Goal: Task Accomplishment & Management: Use online tool/utility

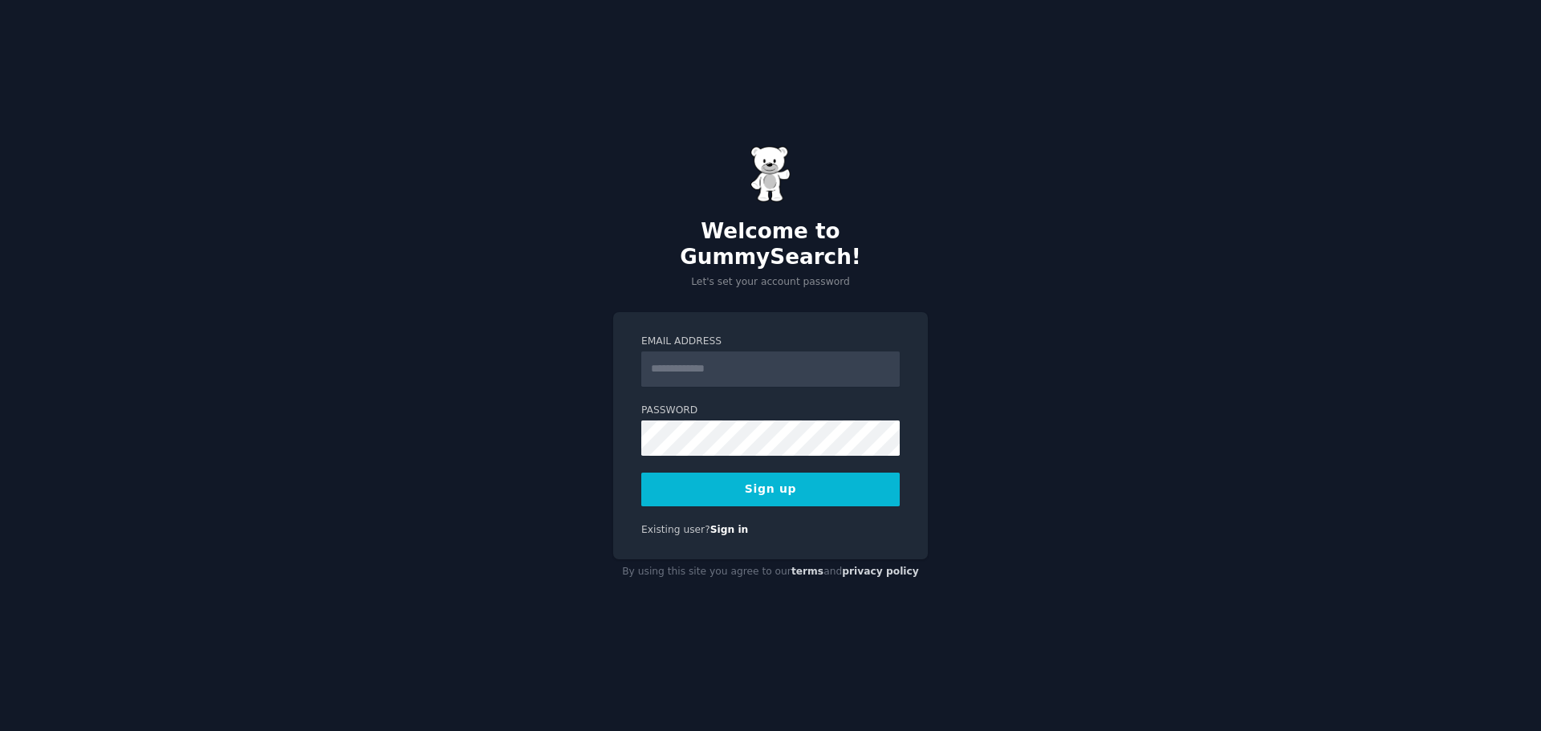
click at [704, 352] on input "Email Address" at bounding box center [770, 369] width 258 height 35
click at [787, 353] on input "*****" at bounding box center [770, 369] width 258 height 35
type input "**********"
click at [636, 529] on div "**********" at bounding box center [770, 436] width 315 height 248
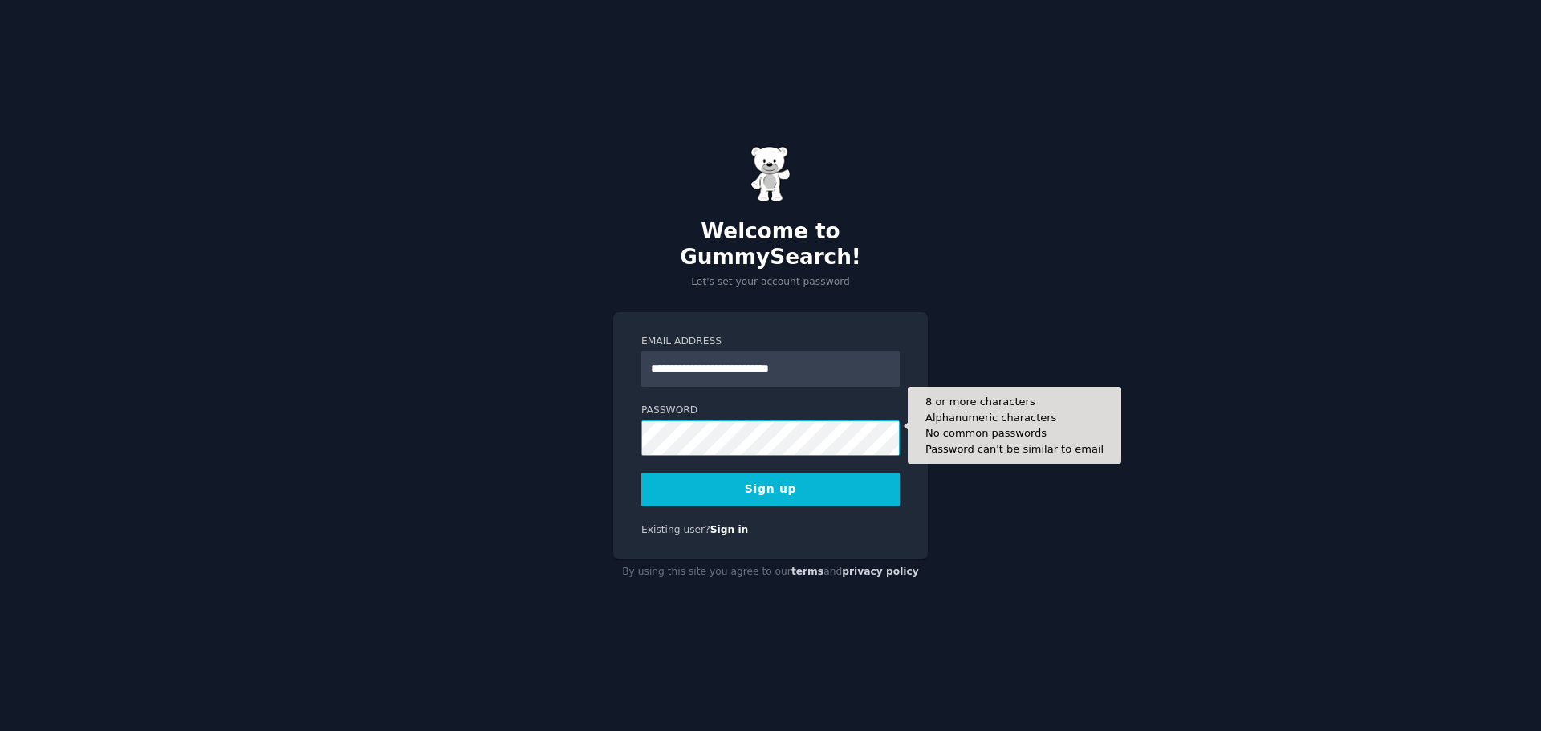
click at [641, 473] on button "Sign up" at bounding box center [770, 490] width 258 height 34
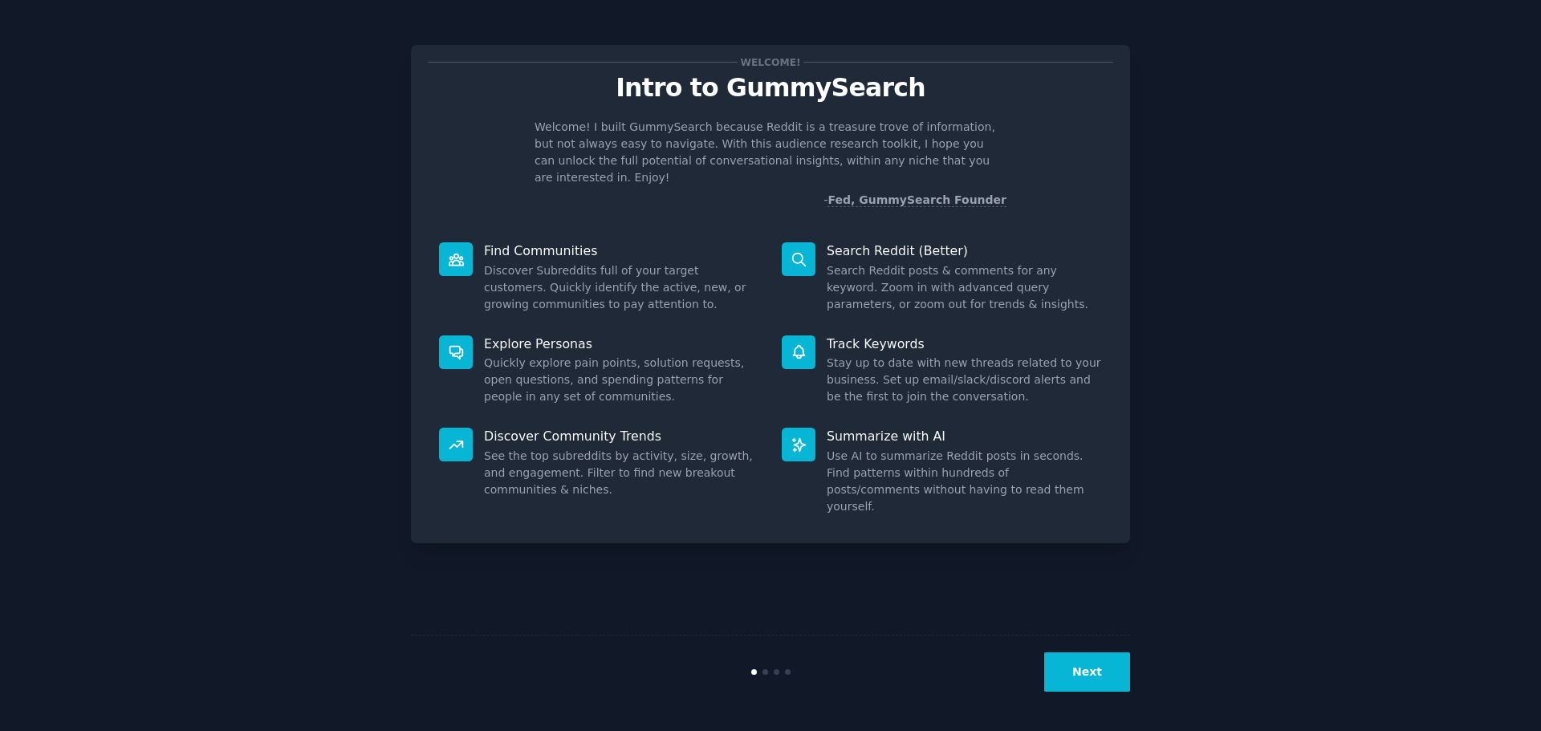
click at [1097, 685] on button "Next" at bounding box center [1087, 671] width 86 height 39
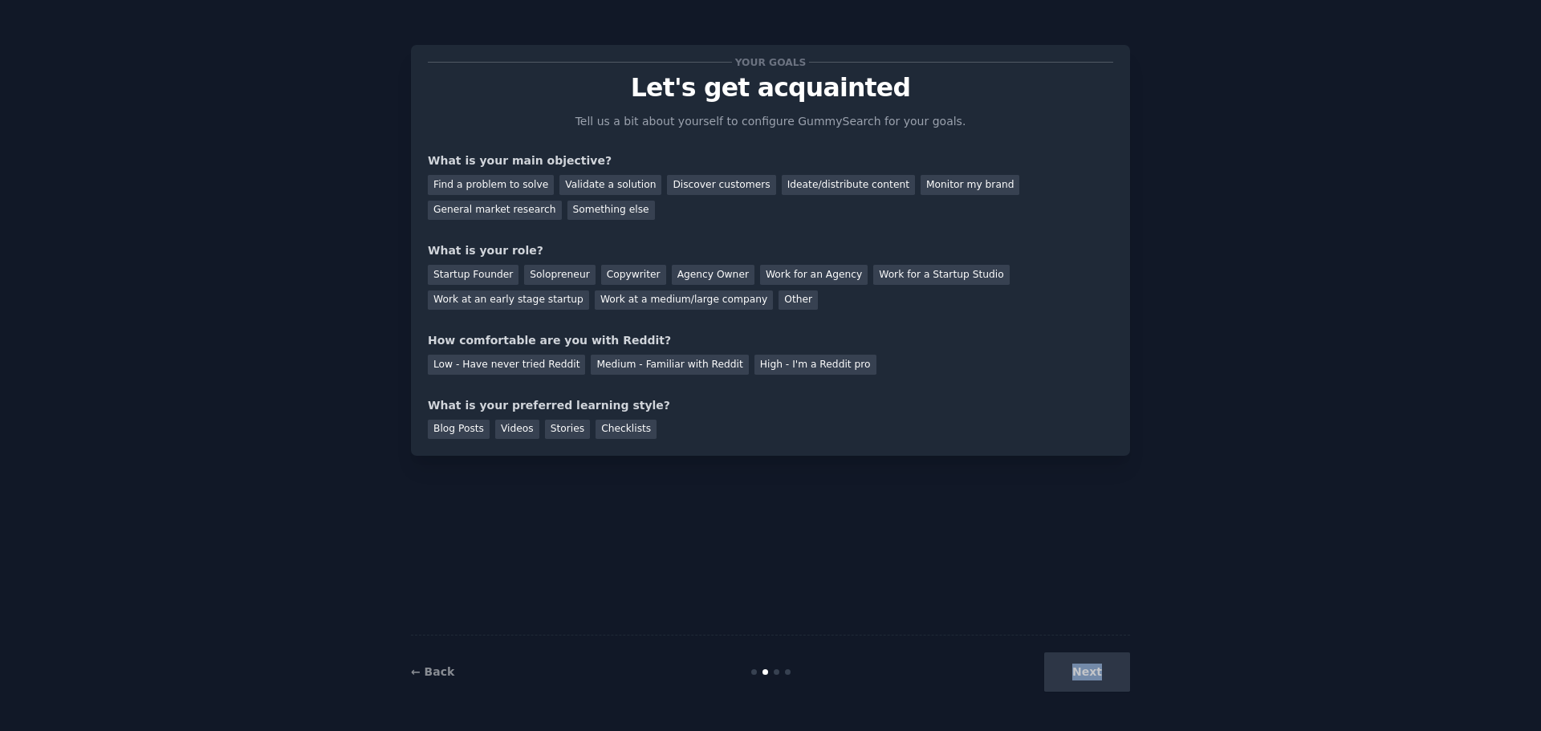
click at [1097, 685] on div "Next" at bounding box center [1010, 671] width 240 height 39
click at [1093, 676] on div "Next" at bounding box center [1010, 671] width 240 height 39
click at [632, 280] on div "Copywriter" at bounding box center [633, 275] width 65 height 20
click at [678, 180] on div "Discover customers" at bounding box center [721, 185] width 108 height 20
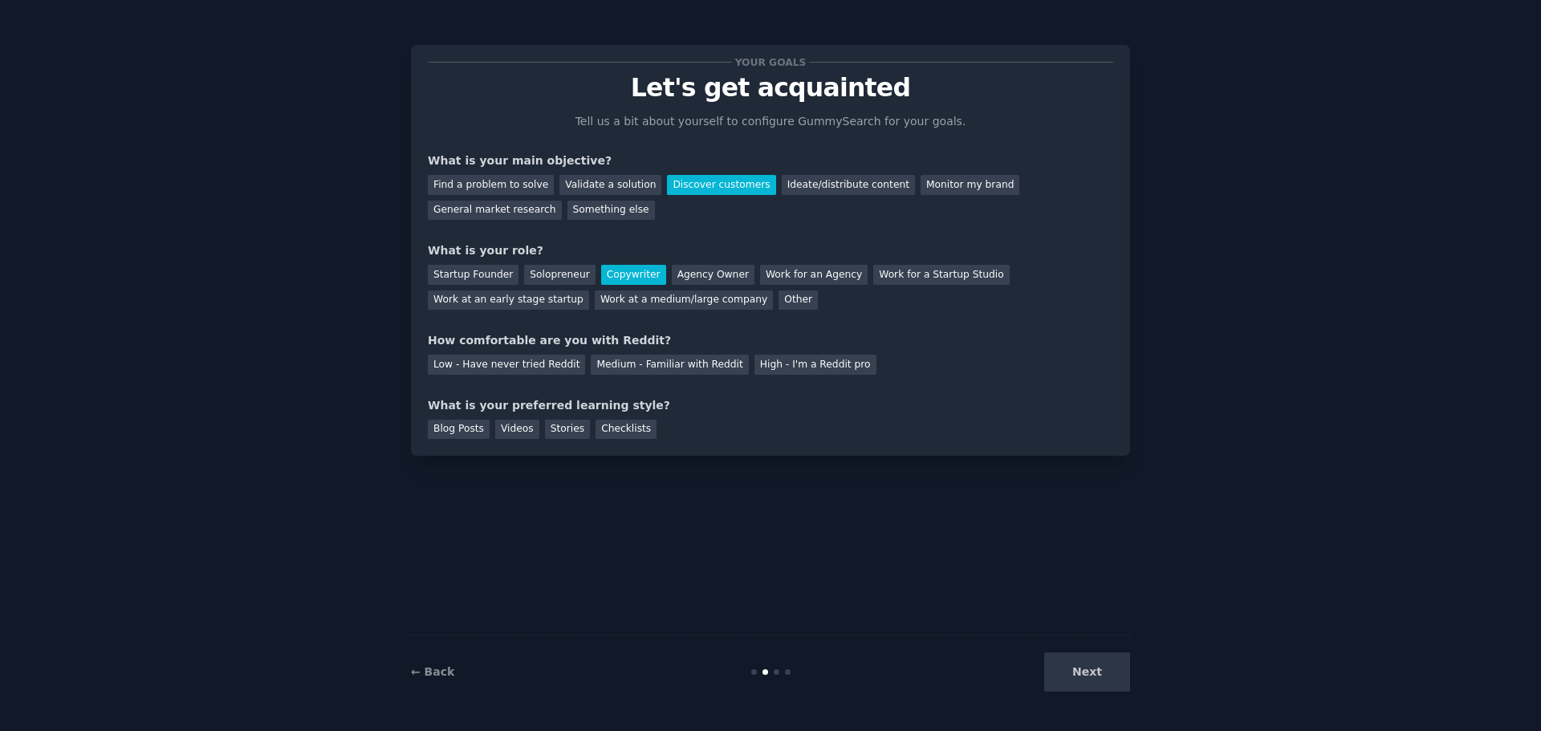
click at [1094, 674] on div "Next" at bounding box center [1010, 671] width 240 height 39
click at [464, 431] on div "Blog Posts" at bounding box center [459, 430] width 62 height 20
click at [605, 433] on div "Checklists" at bounding box center [625, 430] width 61 height 20
click at [506, 429] on div "Videos" at bounding box center [517, 430] width 44 height 20
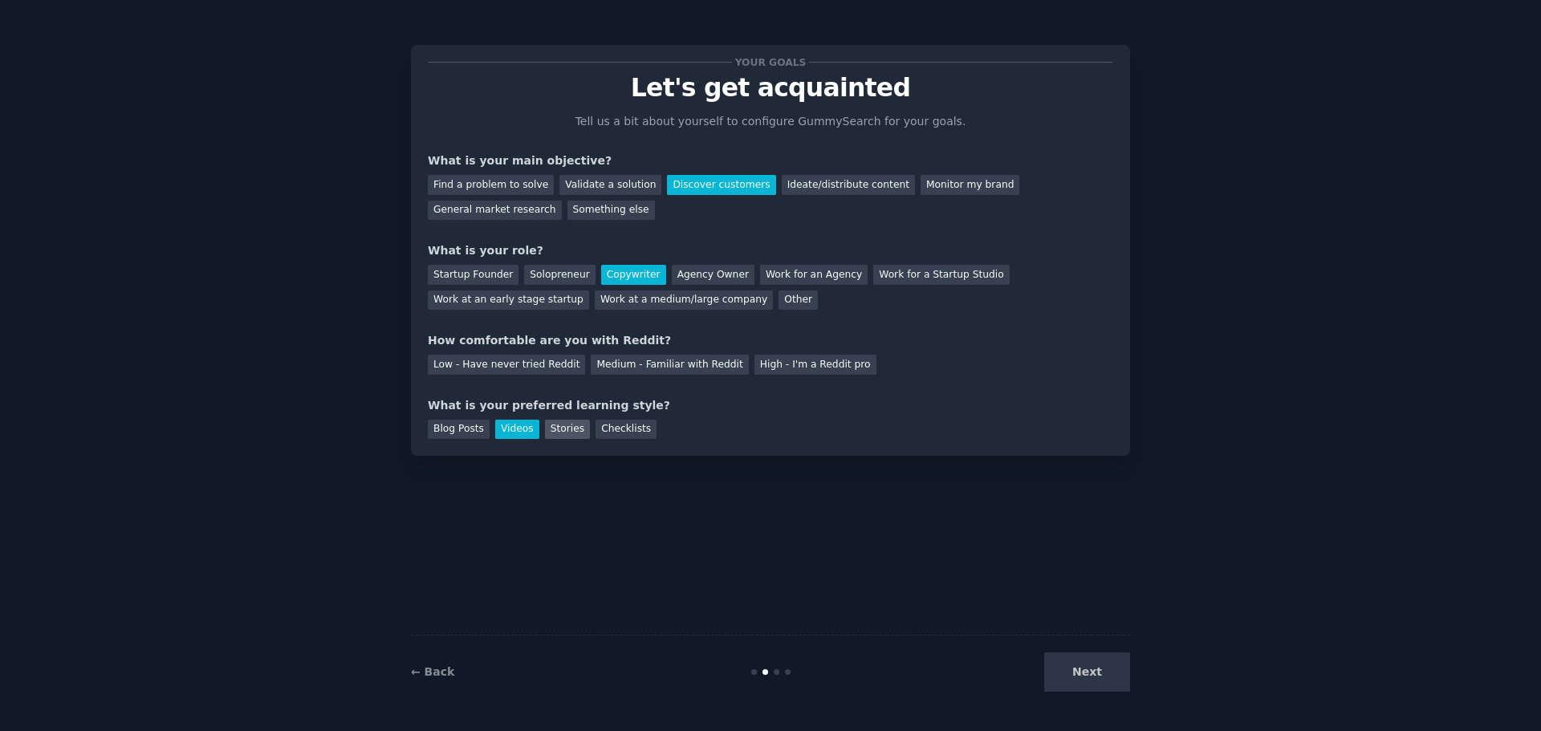
click at [551, 431] on div "Stories" at bounding box center [567, 430] width 45 height 20
click at [1092, 662] on div "Next" at bounding box center [1010, 671] width 240 height 39
click at [653, 367] on div "Medium - Familiar with Reddit" at bounding box center [669, 365] width 157 height 20
click at [1086, 677] on button "Next" at bounding box center [1087, 671] width 86 height 39
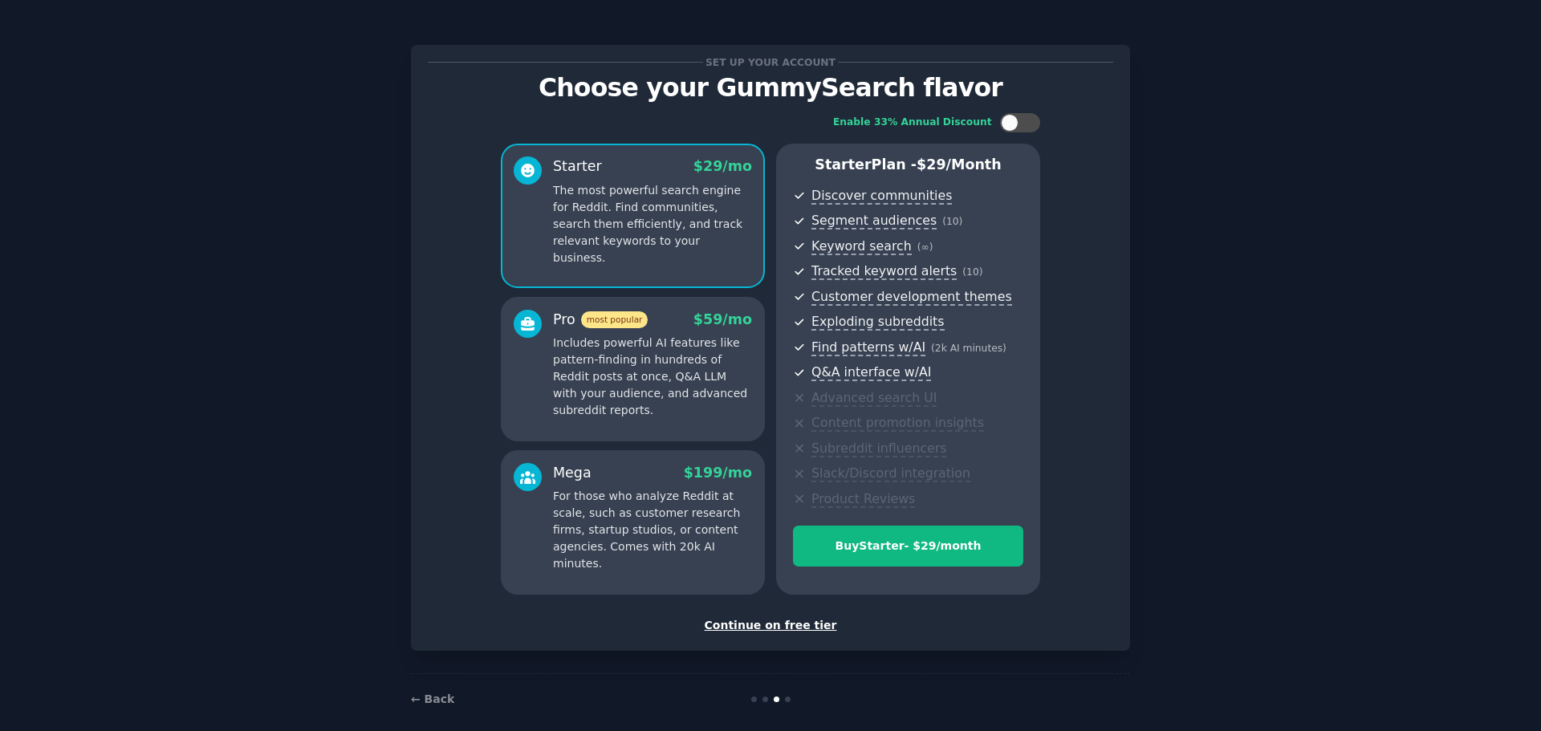
click at [776, 624] on div "Continue on free tier" at bounding box center [770, 625] width 685 height 17
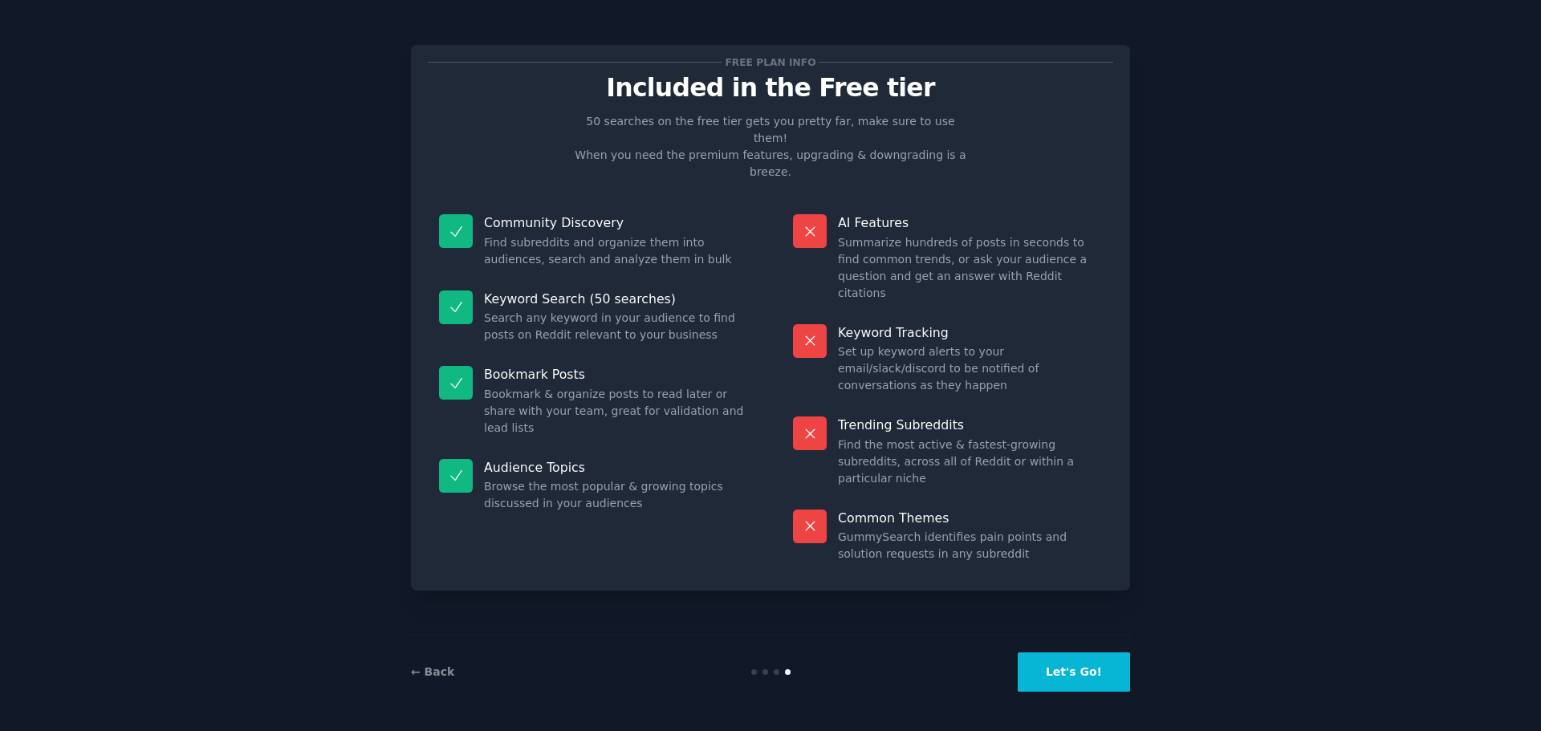
click at [1094, 667] on button "Let's Go!" at bounding box center [1074, 671] width 112 height 39
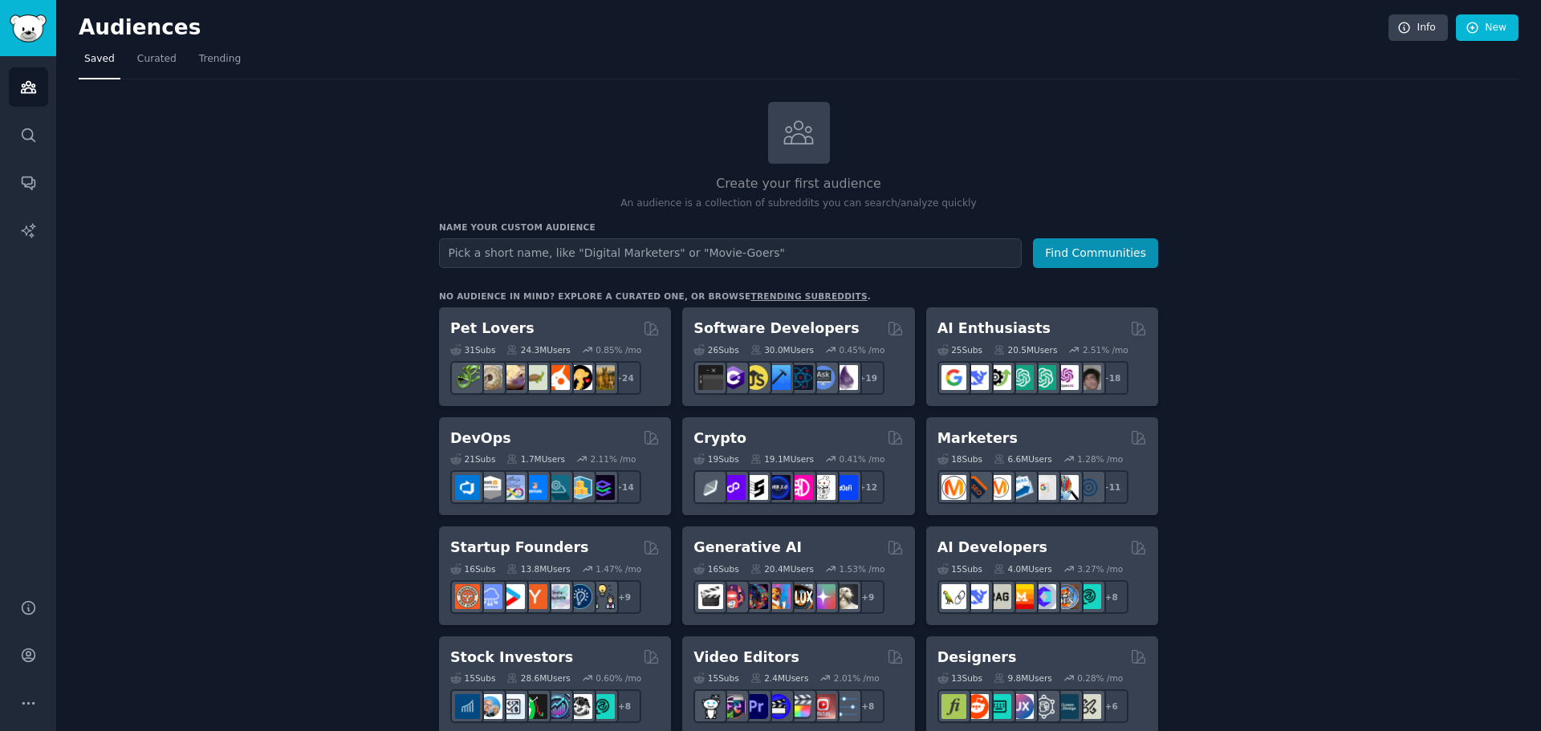
click at [675, 257] on input "text" at bounding box center [730, 253] width 583 height 30
click at [1033, 238] on button "Find Communities" at bounding box center [1095, 253] width 125 height 30
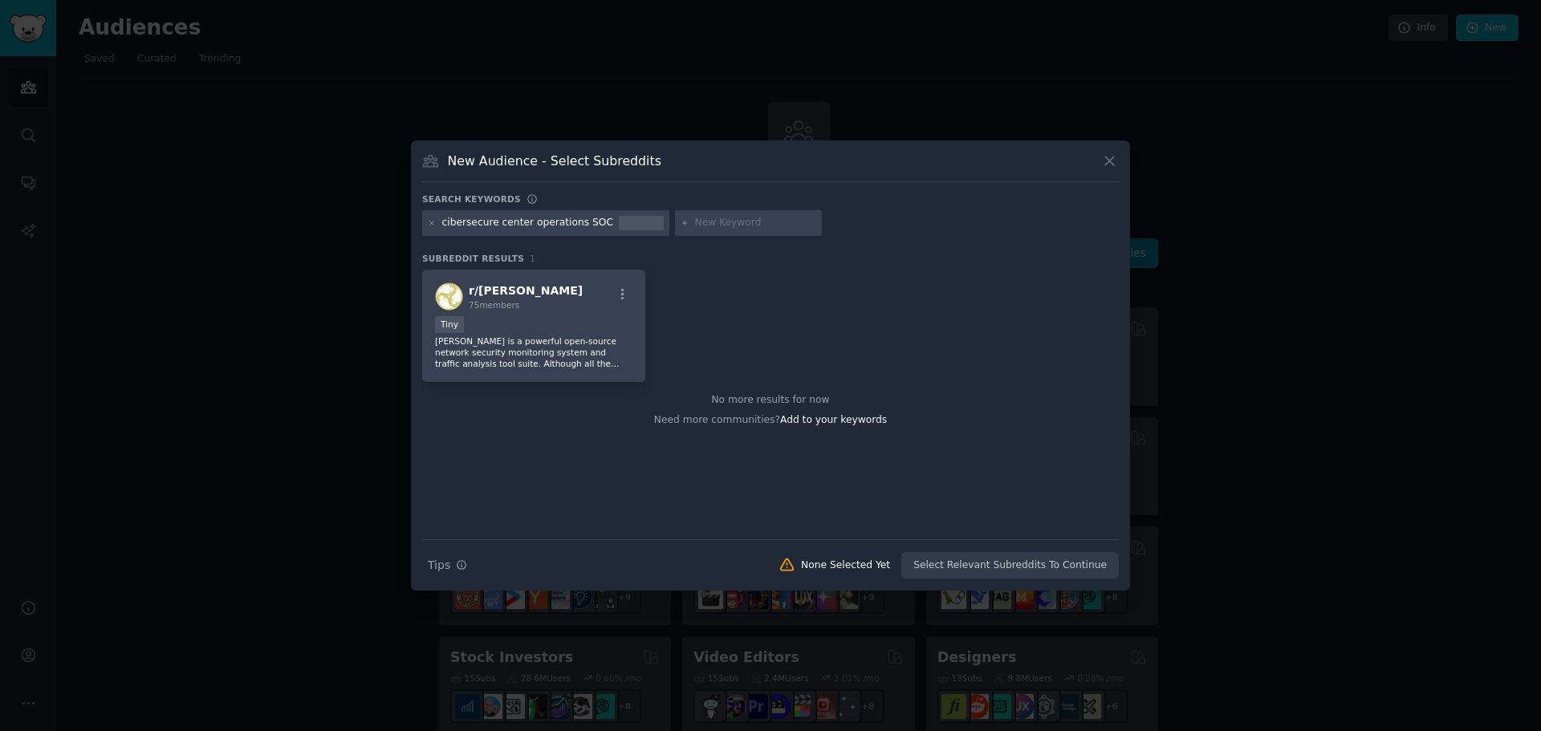
click at [1121, 162] on div "New Audience - Select Subreddits Search keywords cibersecure center operations …" at bounding box center [770, 365] width 719 height 450
click at [1112, 161] on icon at bounding box center [1109, 160] width 17 height 17
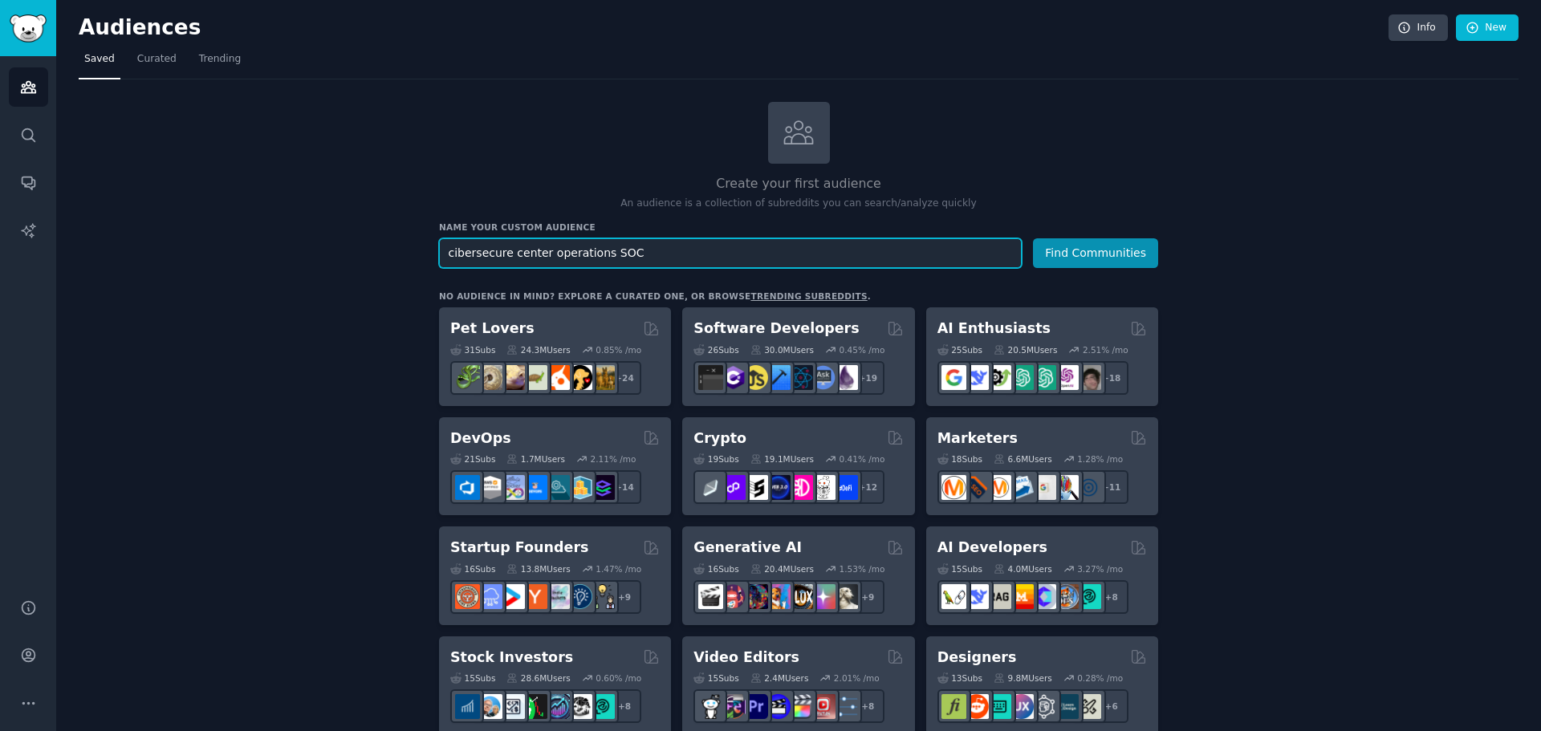
drag, startPoint x: 596, startPoint y: 254, endPoint x: 628, endPoint y: 256, distance: 31.3
click at [628, 256] on input "cibersecure center operations SOC" at bounding box center [730, 253] width 583 height 30
type input "cibersecure center operations"
click at [1033, 238] on button "Find Communities" at bounding box center [1095, 253] width 125 height 30
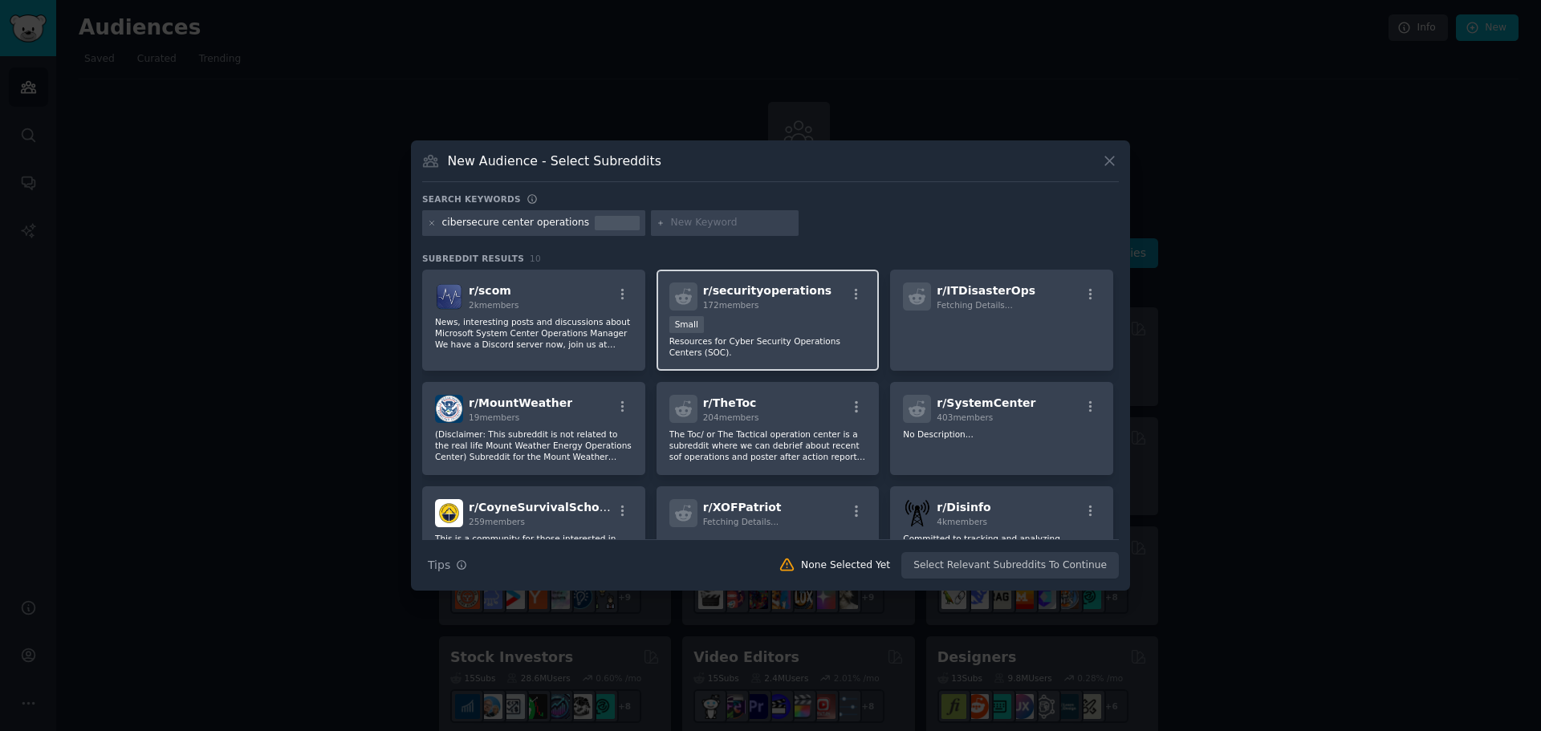
click at [822, 329] on div "Small" at bounding box center [767, 326] width 197 height 20
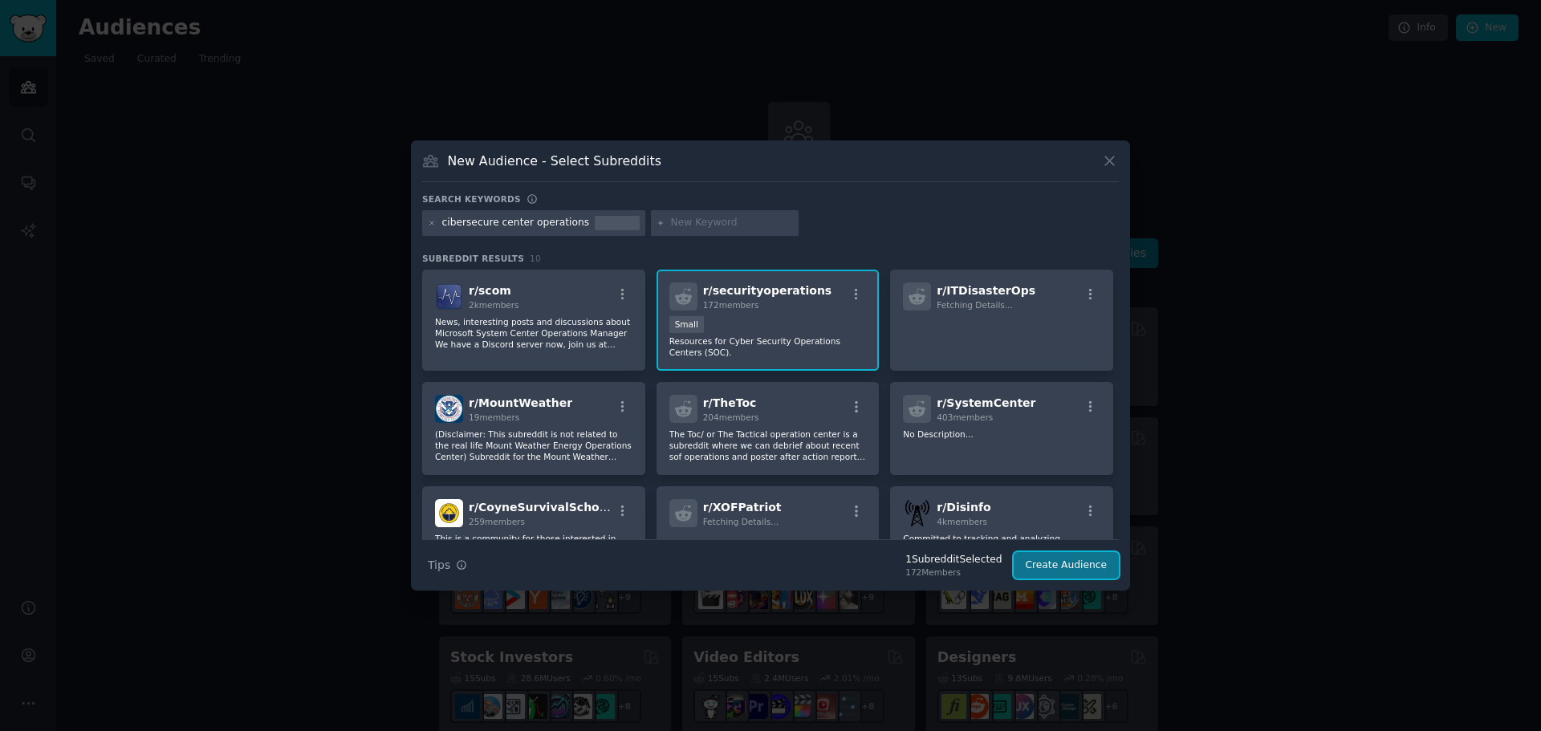
click at [1049, 556] on button "Create Audience" at bounding box center [1067, 565] width 106 height 27
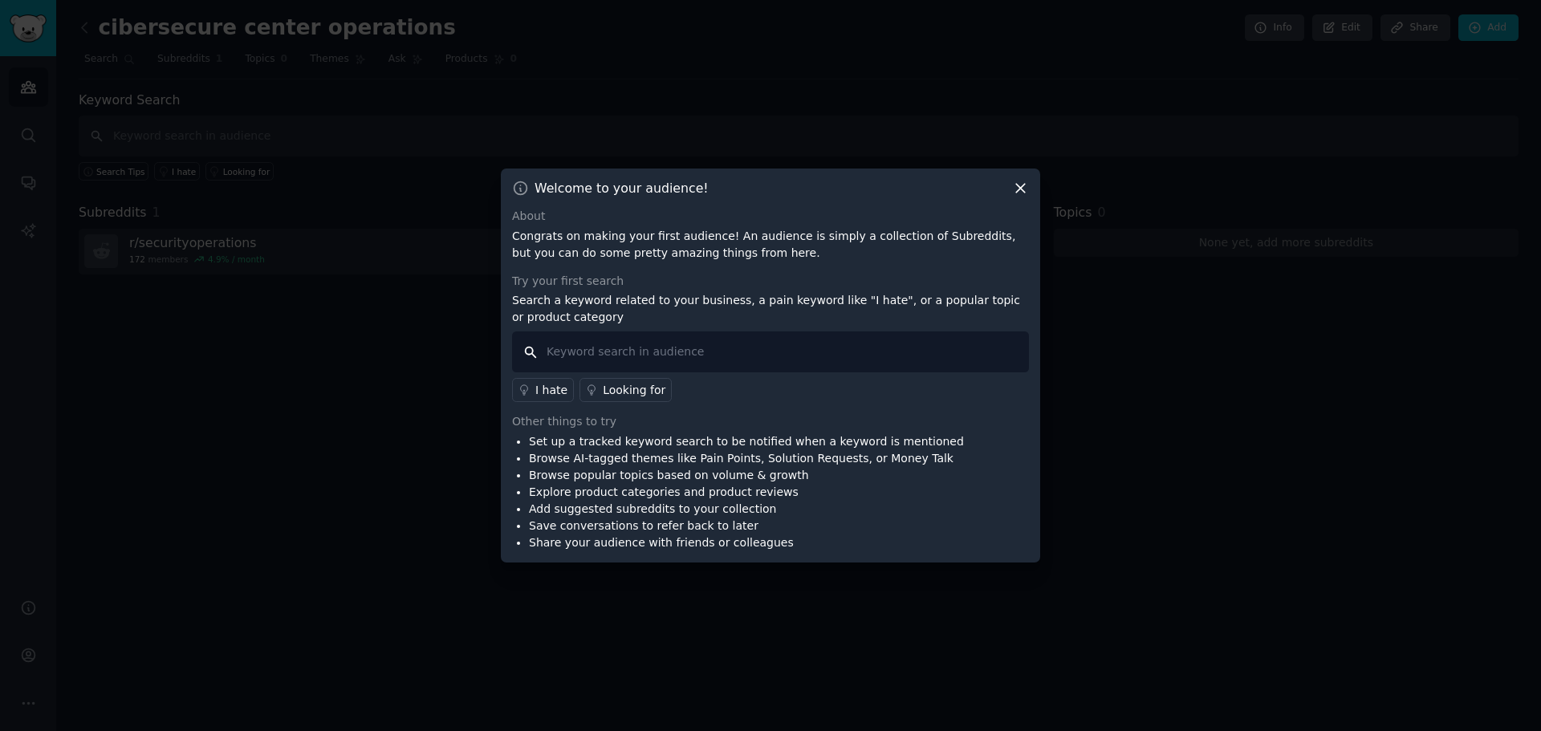
click at [757, 358] on input "text" at bounding box center [770, 351] width 517 height 41
type input "PAINS"
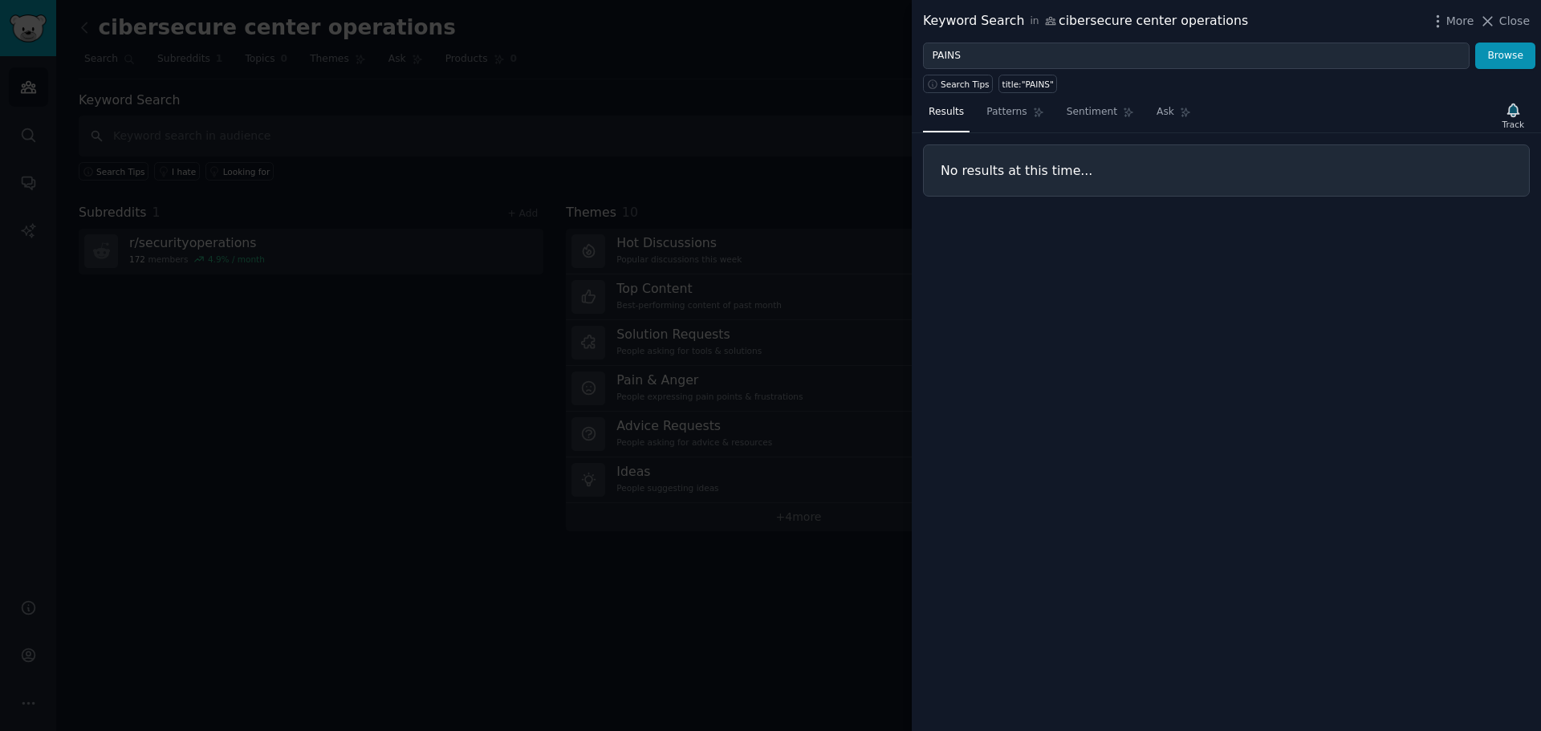
click at [727, 128] on div at bounding box center [770, 365] width 1541 height 731
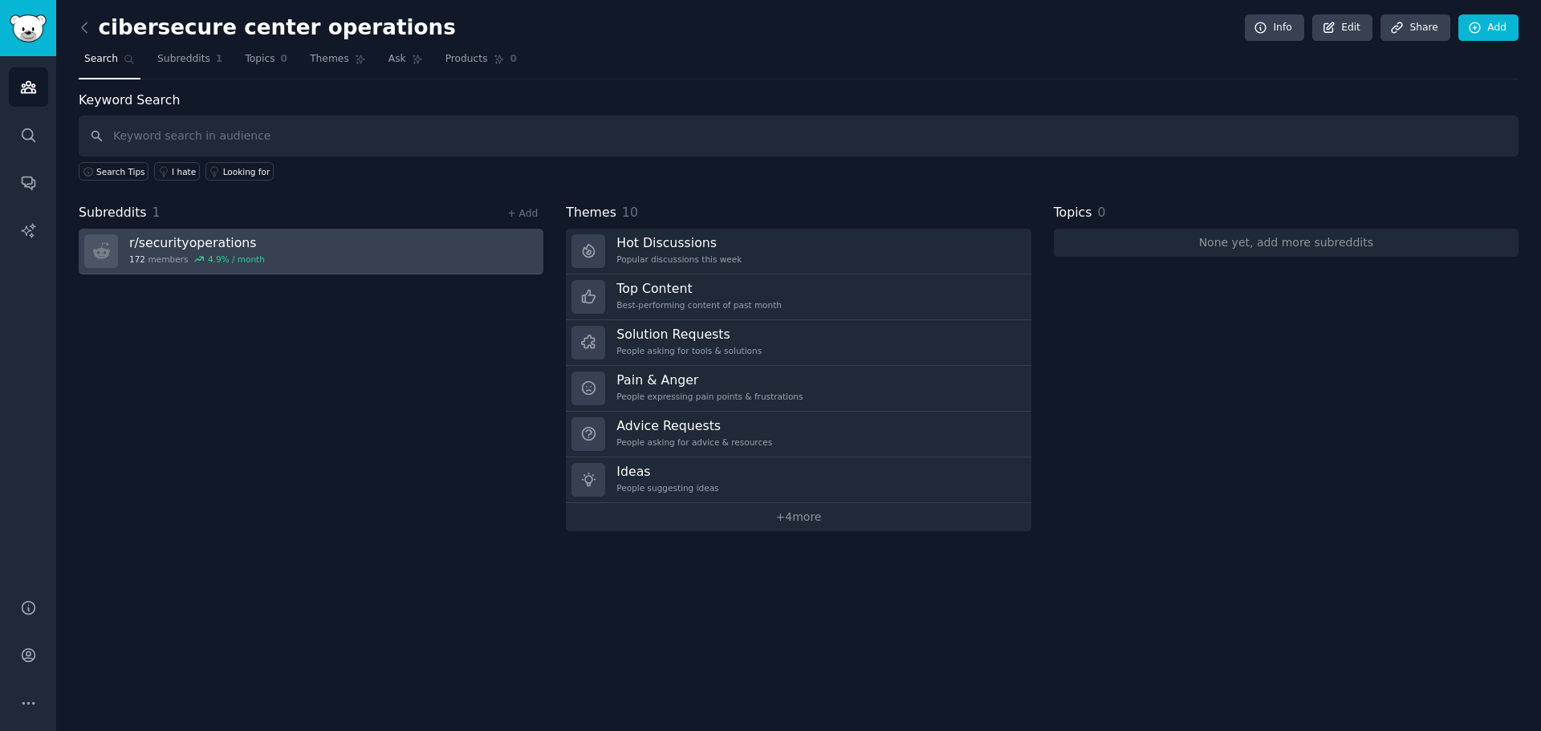
click at [319, 257] on link "r/ securityoperations 172 members 4.9 % / month" at bounding box center [311, 252] width 465 height 46
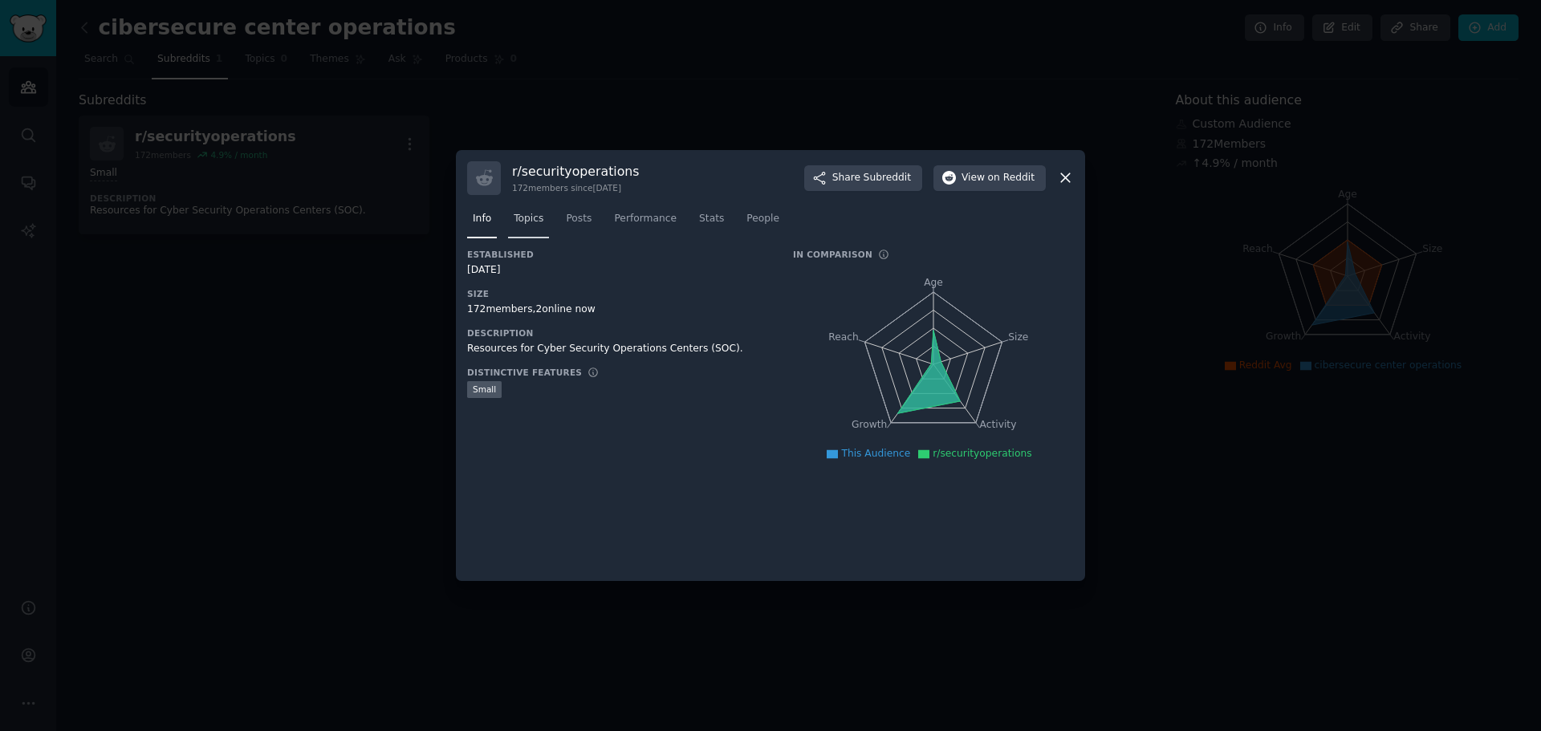
click at [538, 223] on span "Topics" at bounding box center [529, 219] width 30 height 14
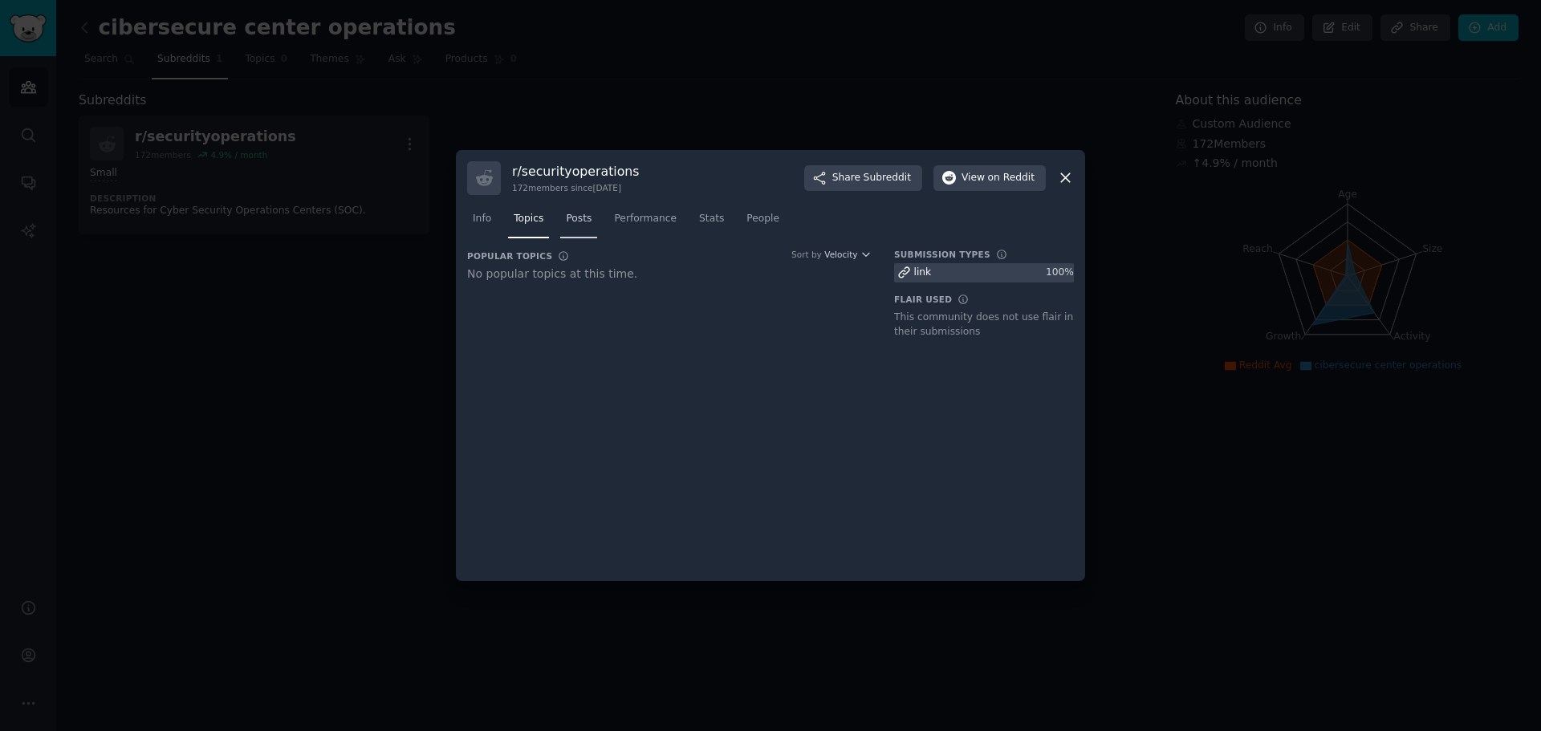
click at [574, 231] on link "Posts" at bounding box center [578, 222] width 37 height 33
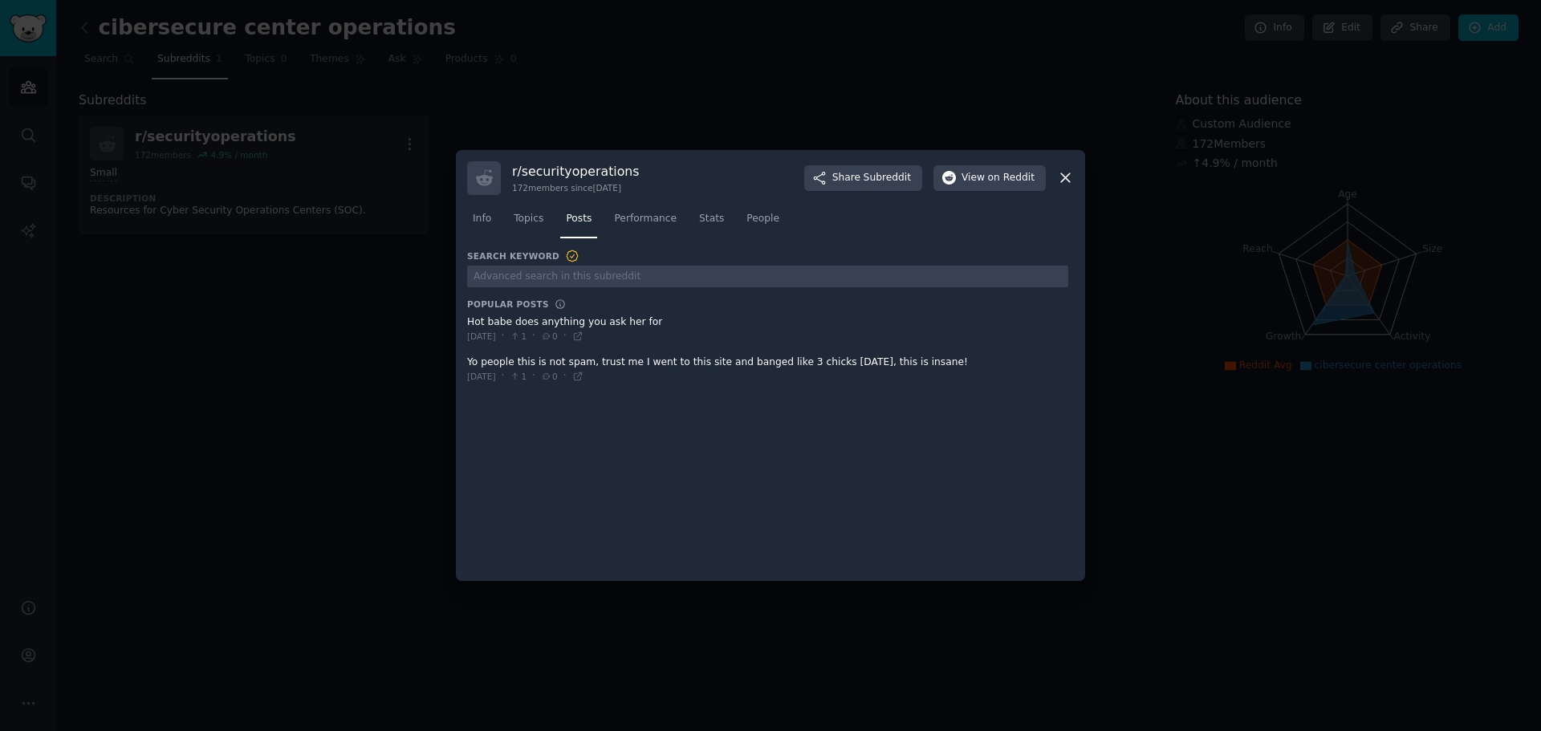
click at [1067, 180] on icon at bounding box center [1065, 178] width 9 height 9
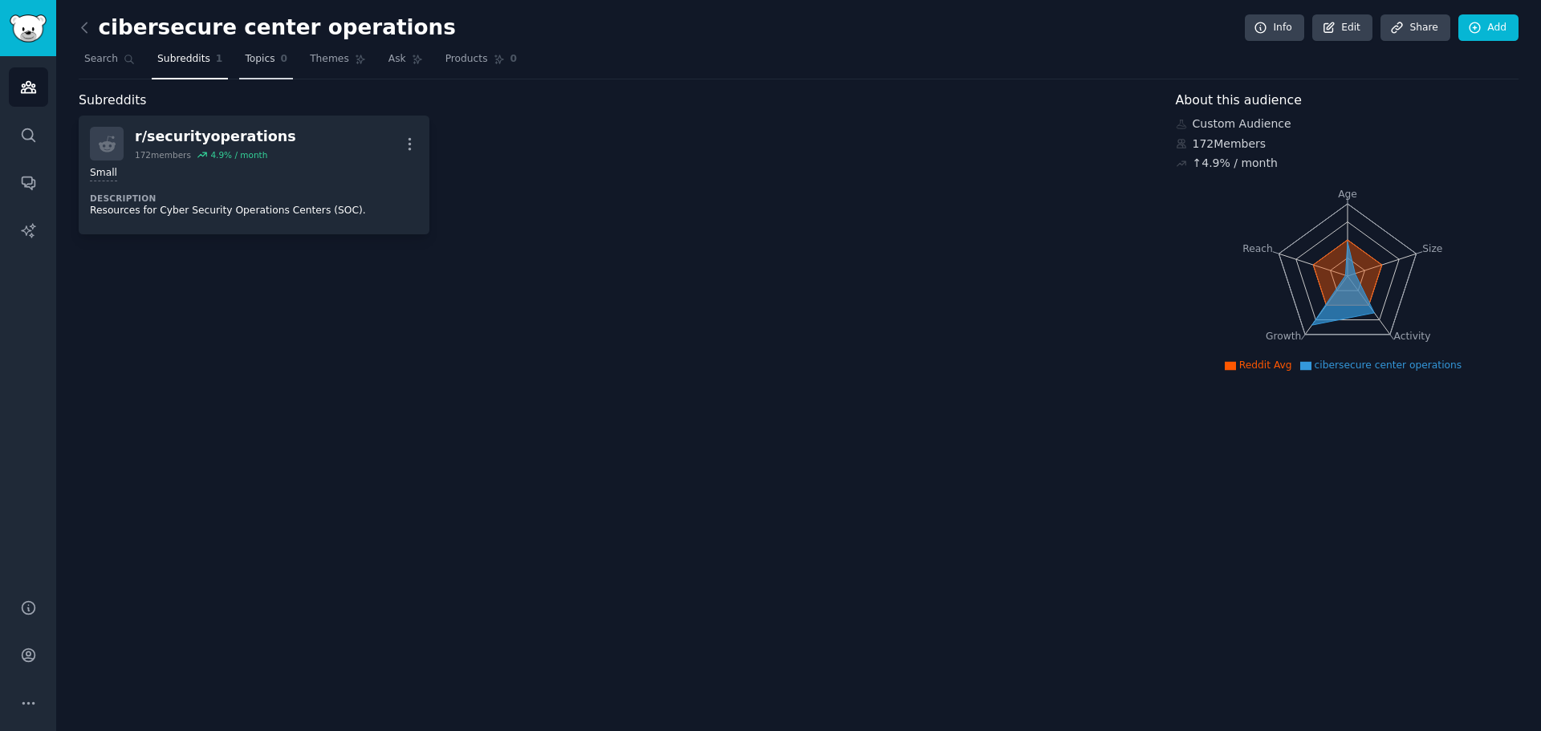
click at [243, 67] on link "Topics 0" at bounding box center [266, 63] width 54 height 33
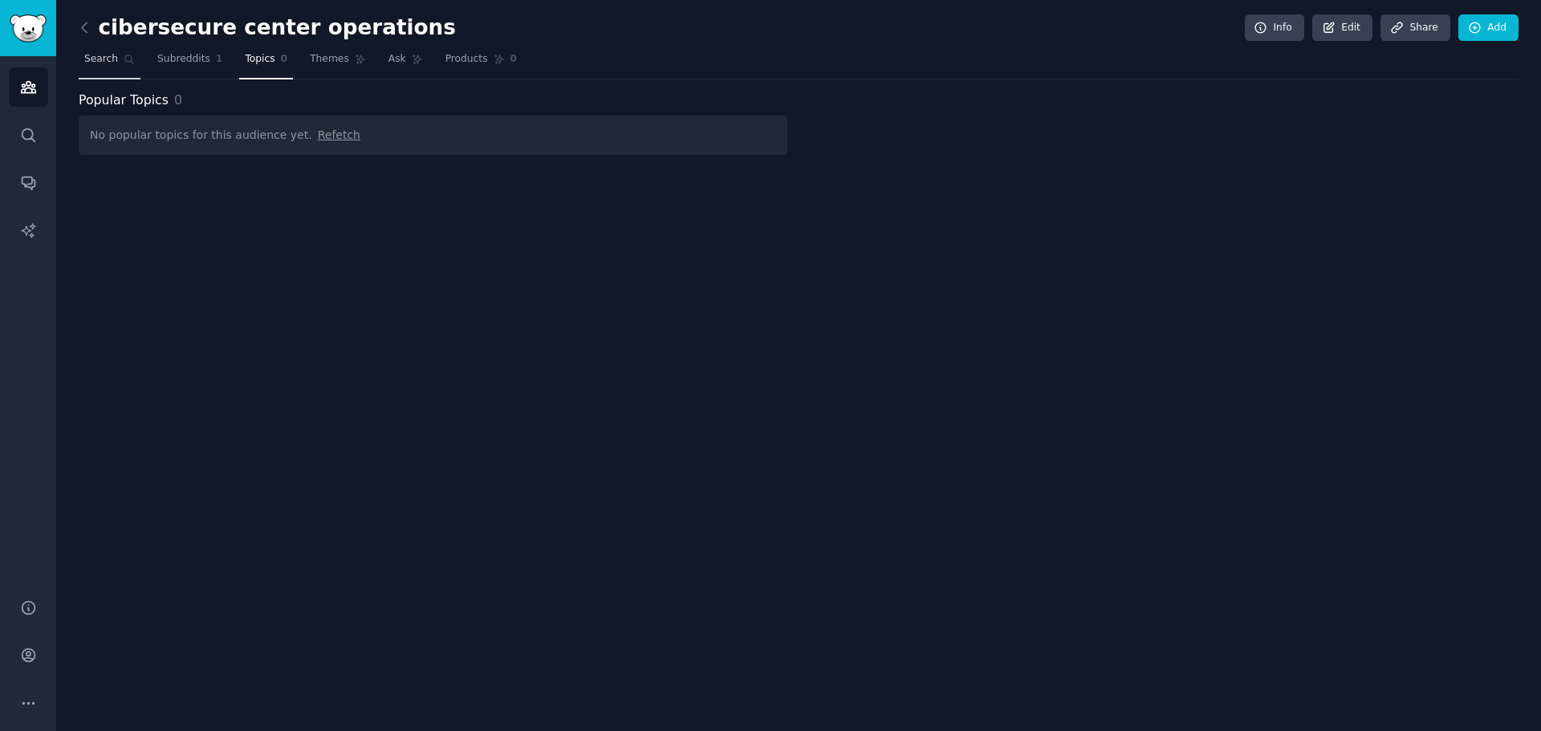
click at [106, 65] on span "Search" at bounding box center [101, 59] width 34 height 14
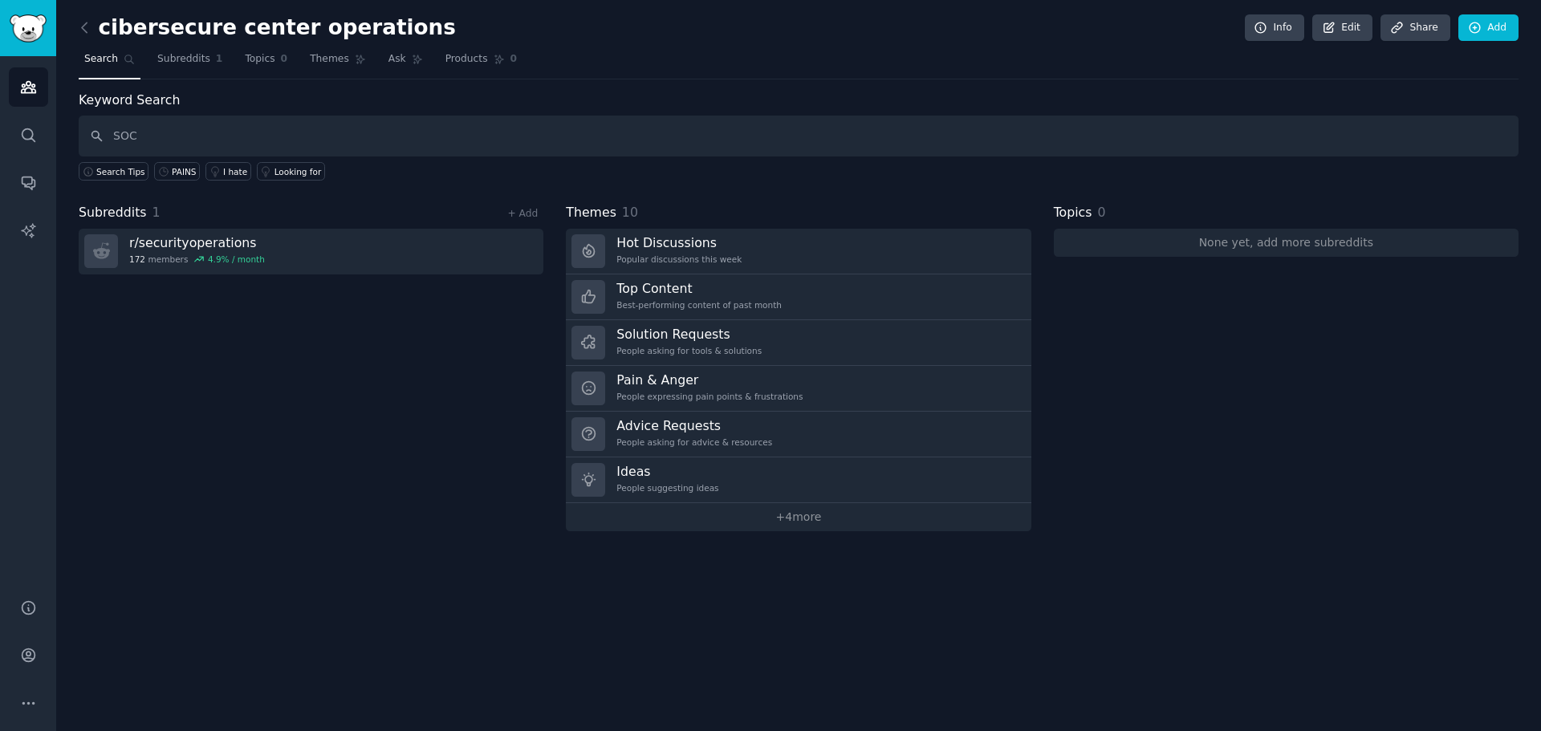
type input "SOC"
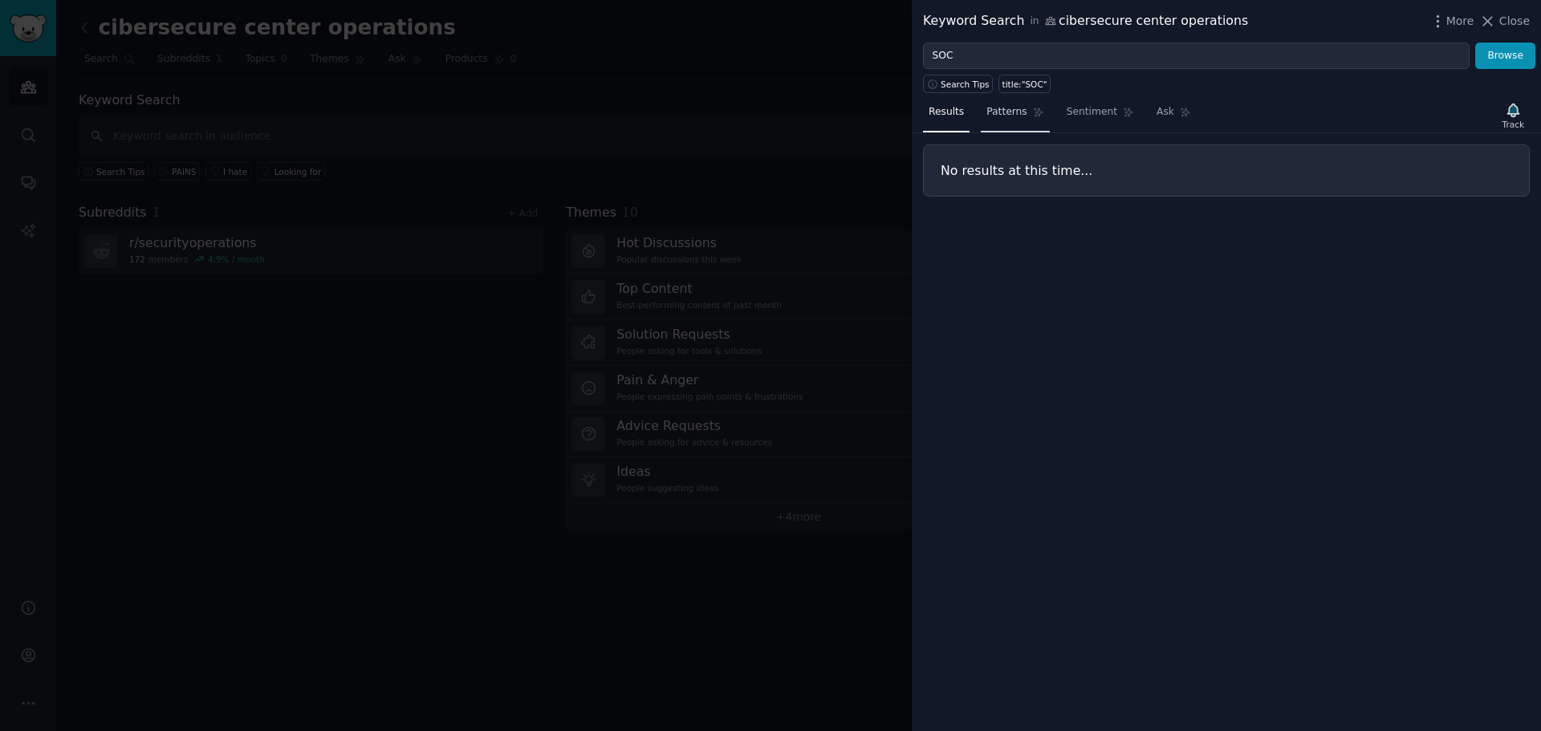
click at [990, 112] on span "Patterns" at bounding box center [1006, 112] width 40 height 14
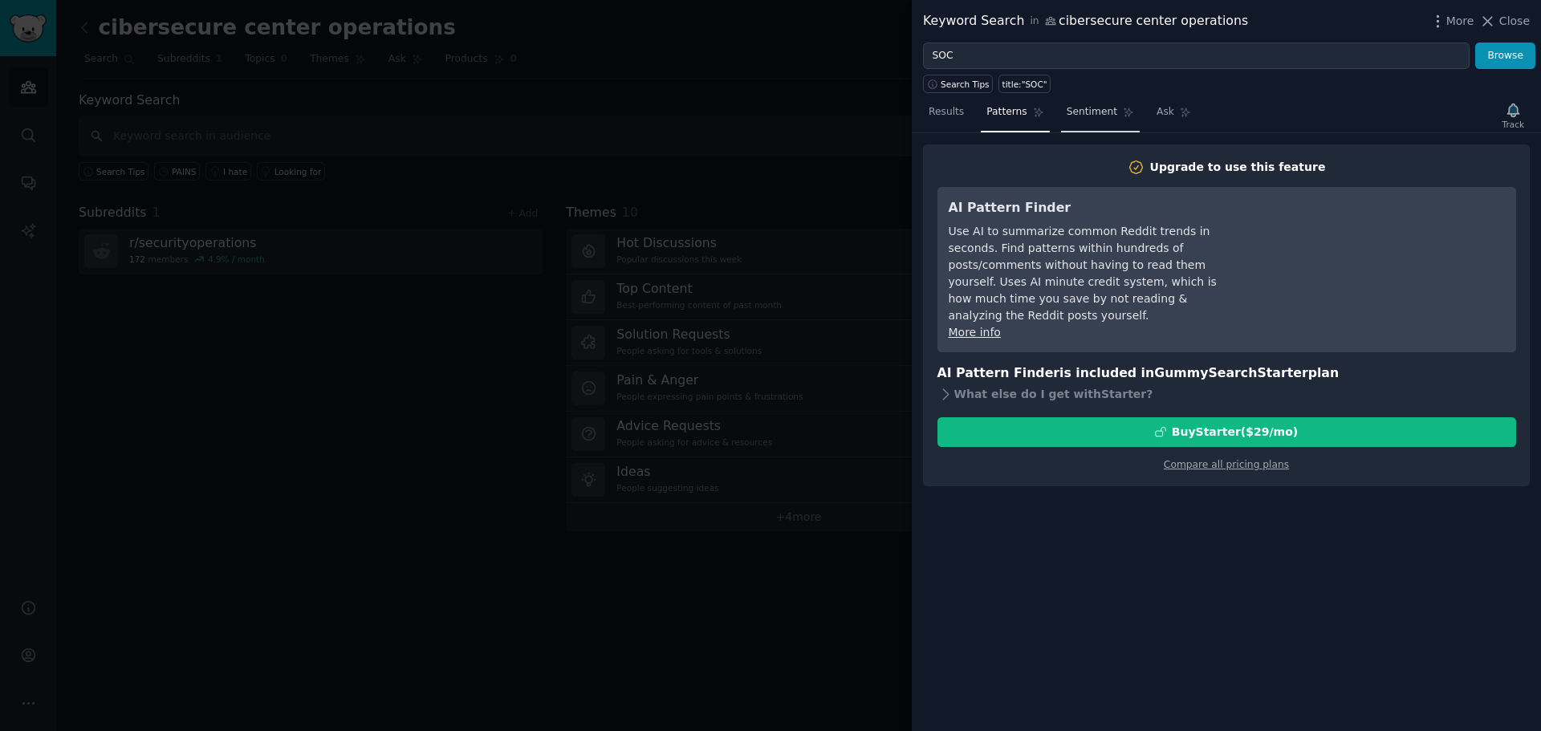
click at [1085, 117] on span "Sentiment" at bounding box center [1092, 112] width 51 height 14
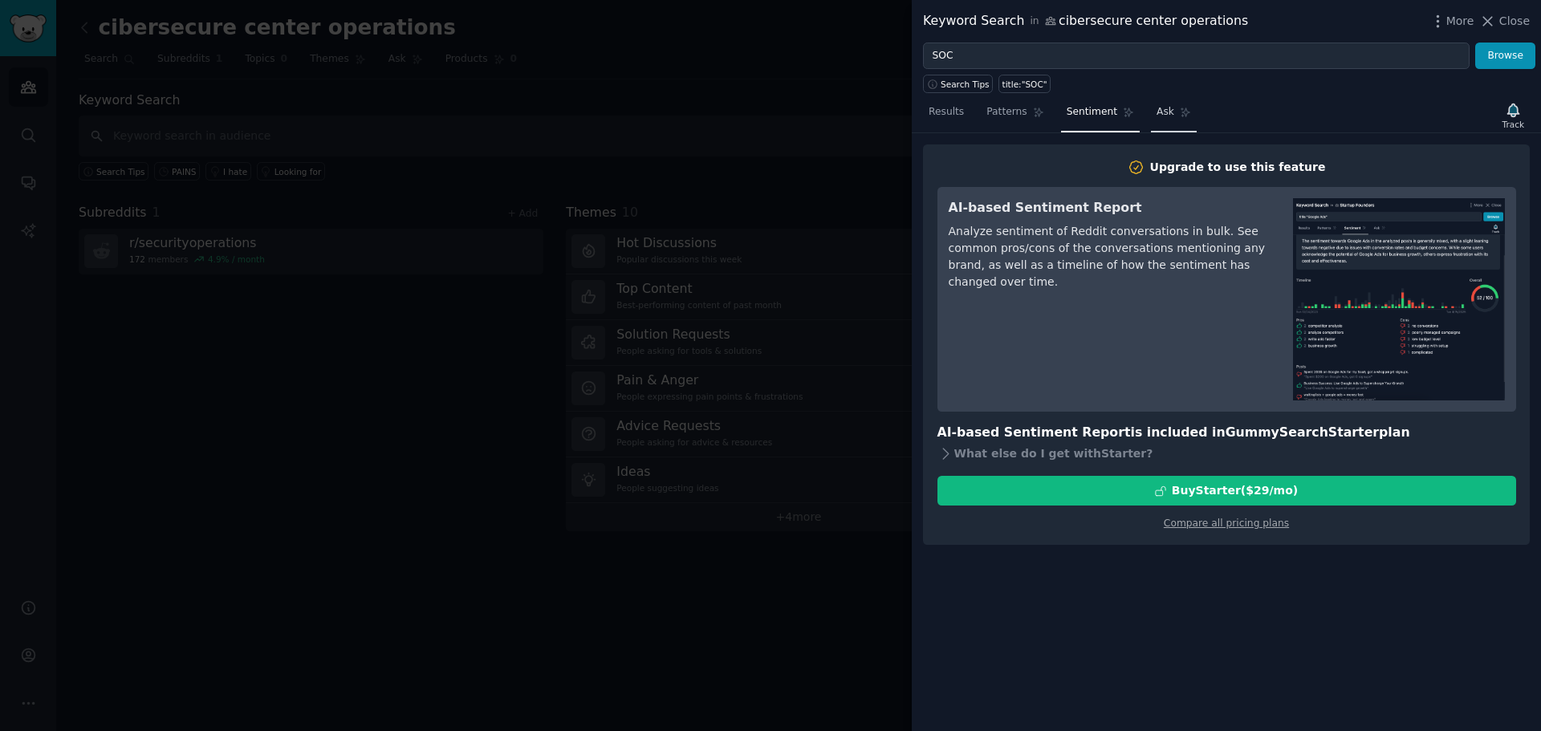
click at [1156, 115] on span "Ask" at bounding box center [1165, 112] width 18 height 14
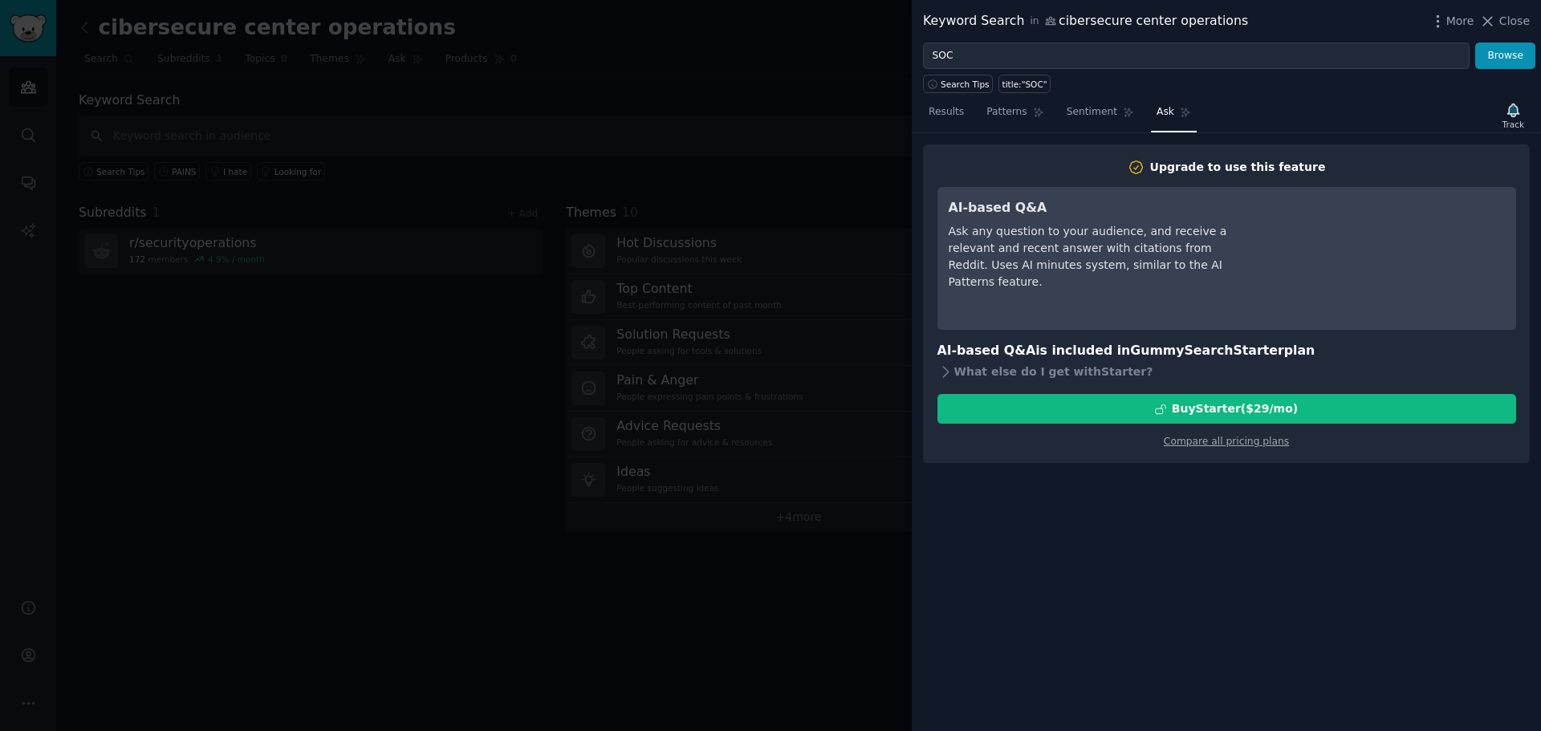
click at [915, 123] on div "Results Patterns Sentiment Ask Track" at bounding box center [1226, 116] width 629 height 35
click at [953, 120] on link "Results" at bounding box center [946, 116] width 47 height 33
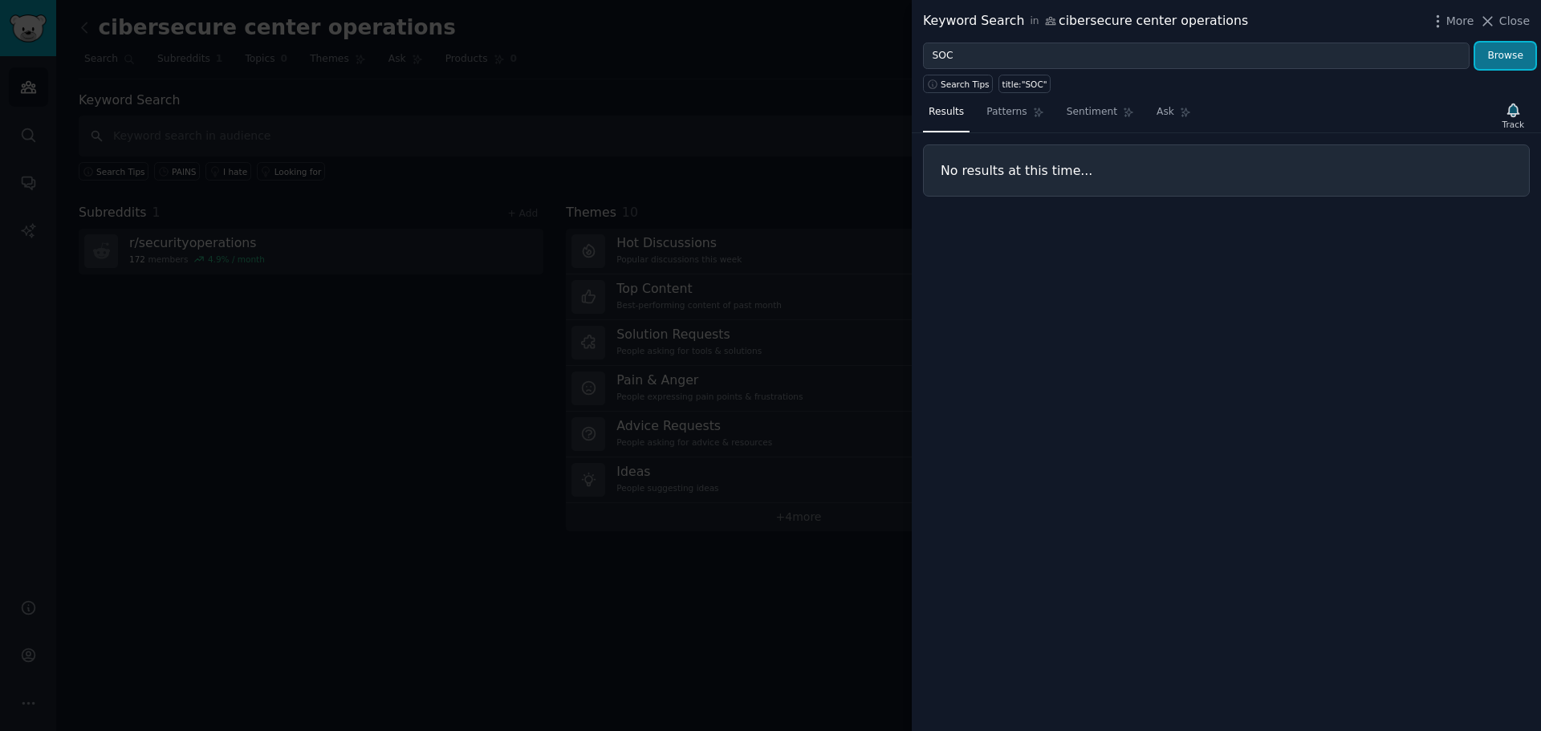
click at [1506, 55] on button "Browse" at bounding box center [1505, 56] width 60 height 27
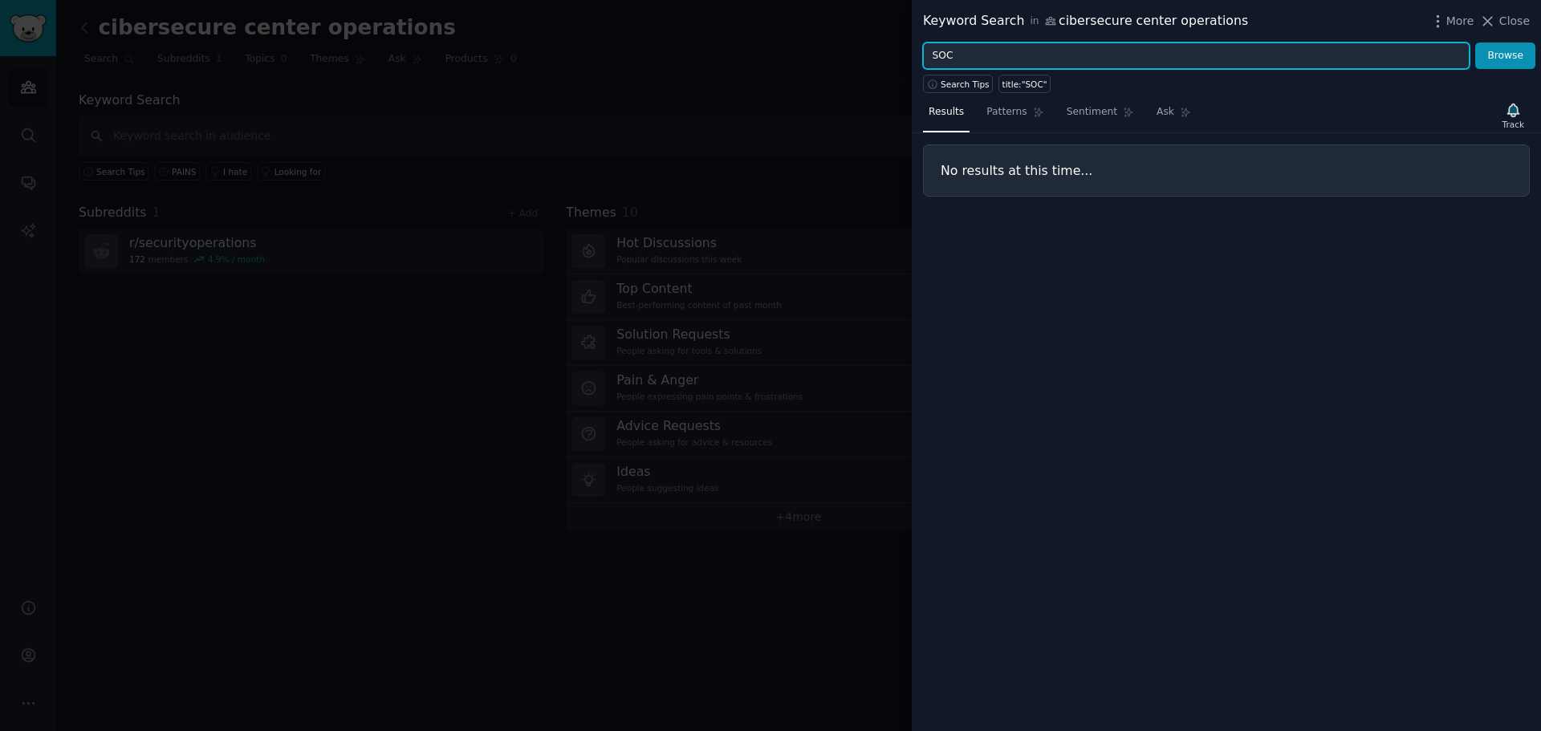
drag, startPoint x: 990, startPoint y: 61, endPoint x: 904, endPoint y: 69, distance: 86.2
click at [893, 69] on div "Keyword Search in cibersecure center operations More Close SOC Browse Search Ti…" at bounding box center [770, 365] width 1541 height 731
